Goal: Find specific page/section: Find specific page/section

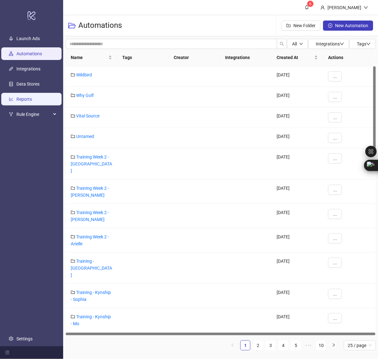
click at [25, 97] on link "Reports" at bounding box center [23, 99] width 15 height 5
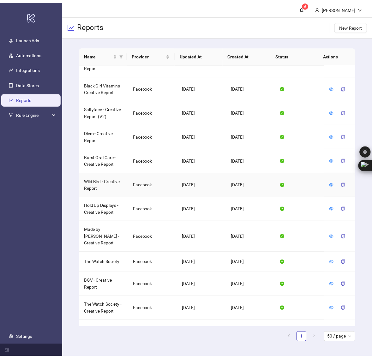
scroll to position [316, 0]
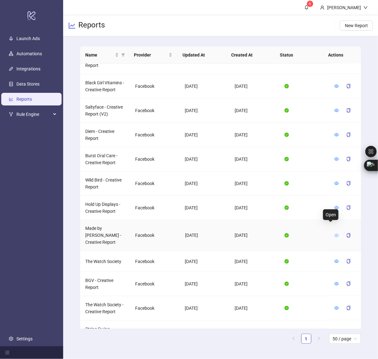
click at [335, 234] on icon "eye" at bounding box center [337, 235] width 4 height 3
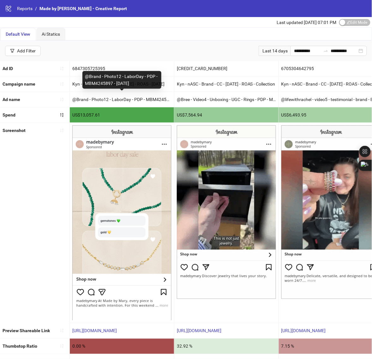
copy div "@Brand - Photo12 - LaborDay - PDP - MBM4245897 - [DATE]"
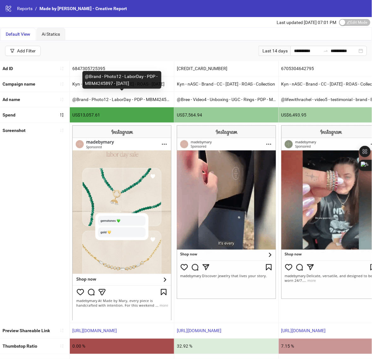
drag, startPoint x: 85, startPoint y: 76, endPoint x: 137, endPoint y: 84, distance: 52.7
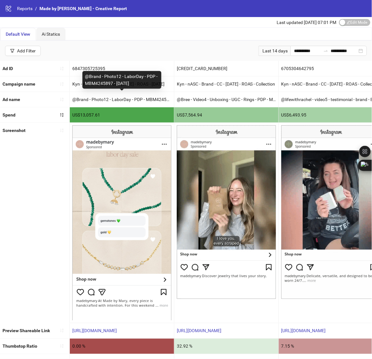
click at [137, 84] on div "@Brand - Photo12 - LaborDay - PDP - MBM4245897 - [DATE]" at bounding box center [121, 80] width 79 height 18
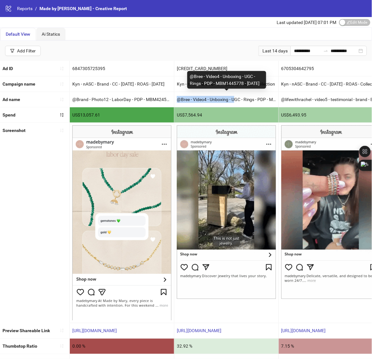
drag, startPoint x: 177, startPoint y: 100, endPoint x: 234, endPoint y: 103, distance: 57.5
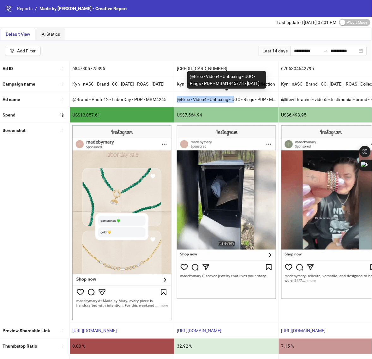
click at [234, 103] on div "@Bree - Video4 - Unboxing - UGC - Rings - PDP - MBM1445778 - [DATE]" at bounding box center [226, 99] width 104 height 15
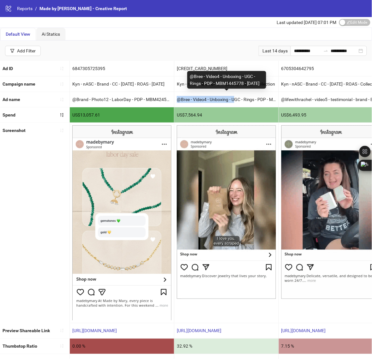
copy div "@Bree - Video4 - Unboxing - UGC - Rings - PDP - MBM1445778 - [DATE]"
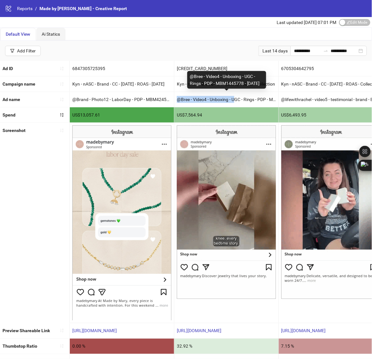
drag, startPoint x: 190, startPoint y: 68, endPoint x: 213, endPoint y: 84, distance: 28.0
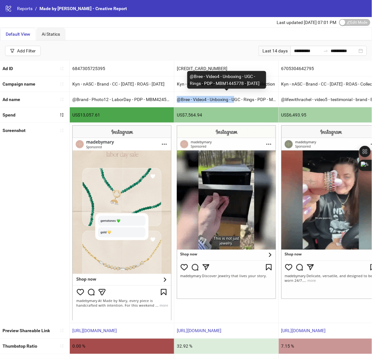
click at [213, 84] on div "@Bree - Video4 - Unboxing - UGC - Rings - PDP - MBM1445778 - [DATE]" at bounding box center [226, 80] width 79 height 18
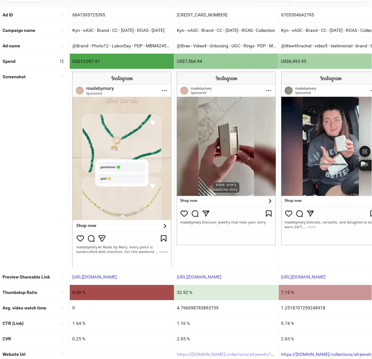
scroll to position [67, 0]
